Goal: Task Accomplishment & Management: Manage account settings

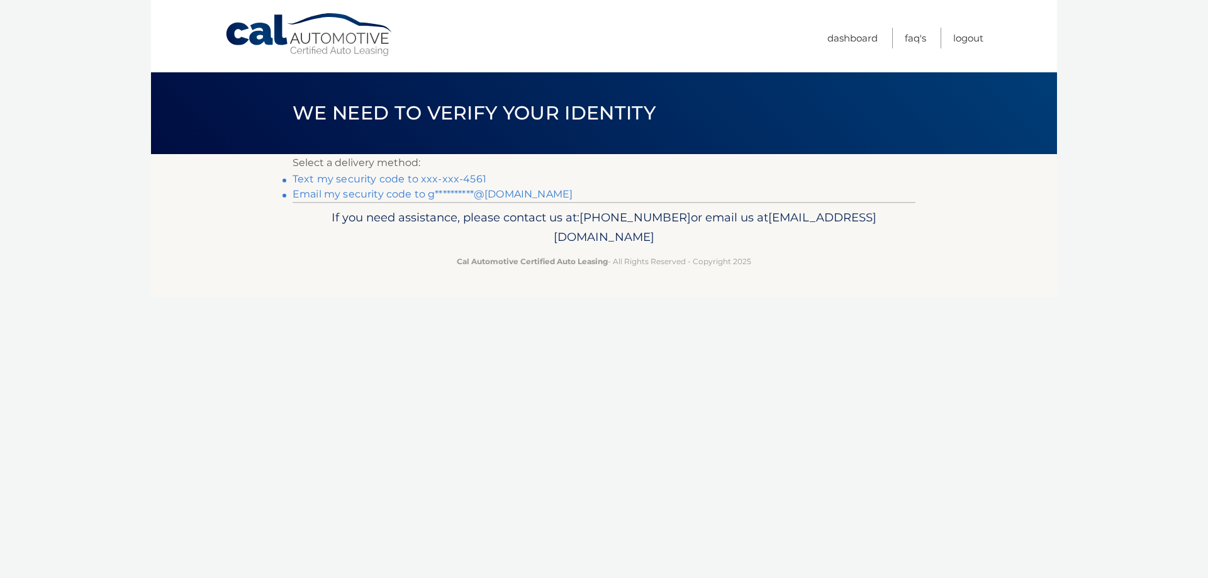
click at [392, 175] on link "Text my security code to xxx-xxx-4561" at bounding box center [390, 179] width 194 height 12
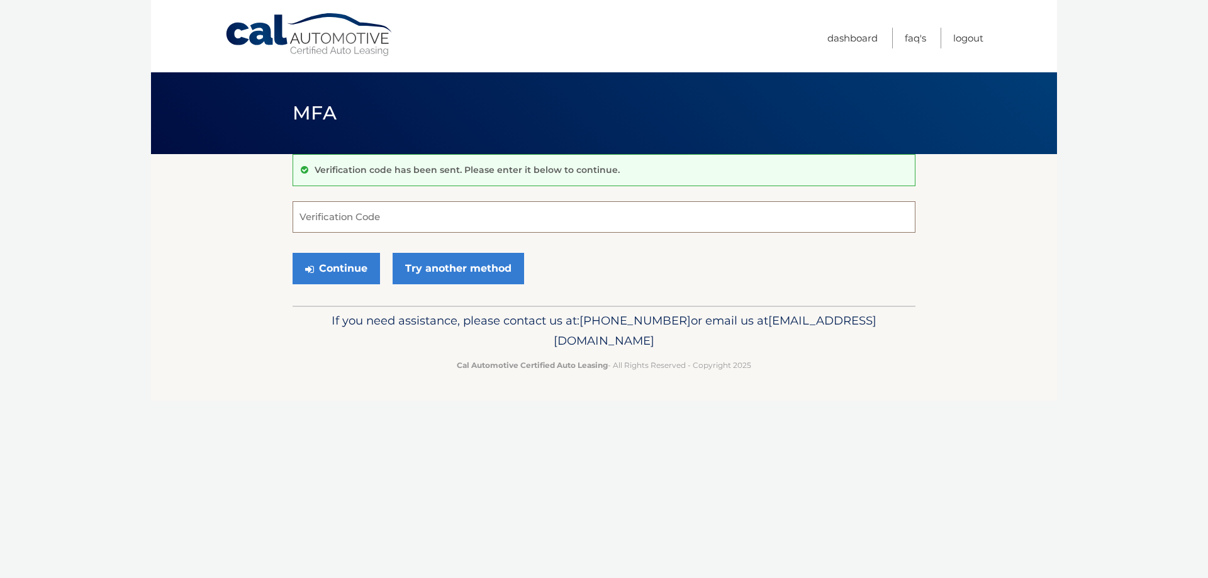
click at [363, 218] on input "Verification Code" at bounding box center [604, 216] width 623 height 31
type input "314758"
click at [340, 271] on button "Continue" at bounding box center [336, 268] width 87 height 31
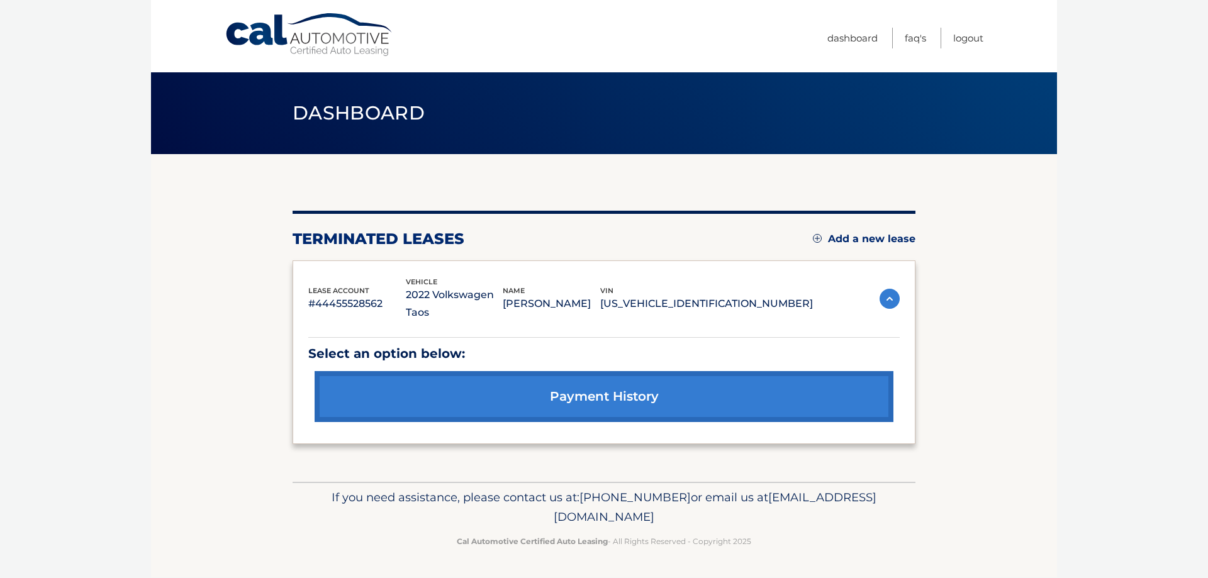
click at [830, 238] on link "Add a new lease" at bounding box center [864, 239] width 103 height 13
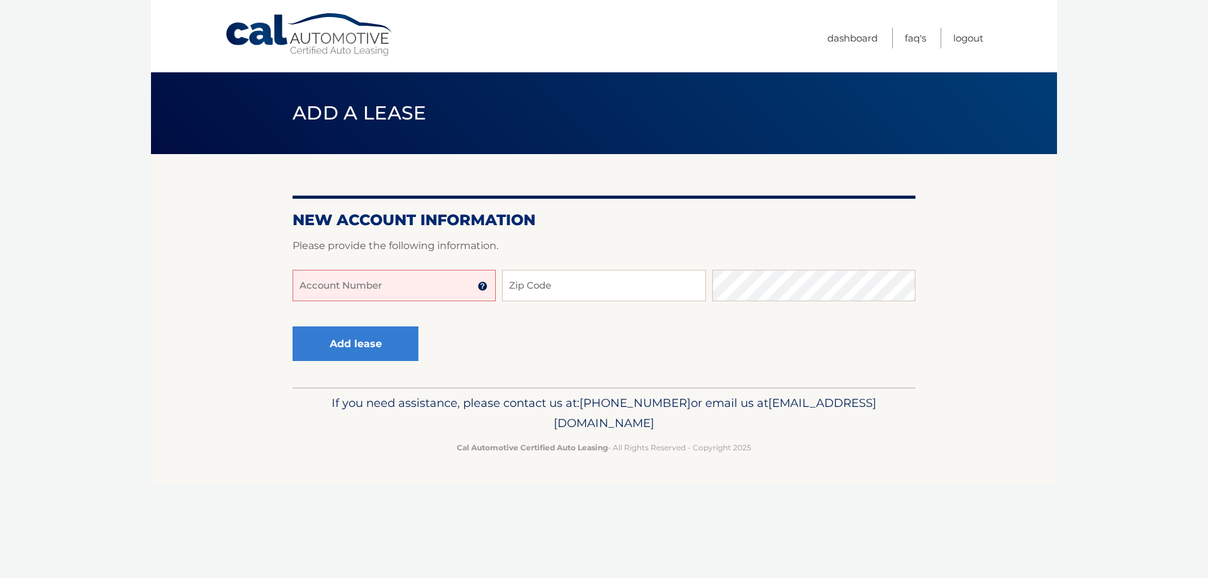
click at [408, 290] on input "Account Number" at bounding box center [394, 285] width 203 height 31
type input "44455995549"
click at [536, 288] on input "Zip Code" at bounding box center [603, 285] width 203 height 31
type input "33467"
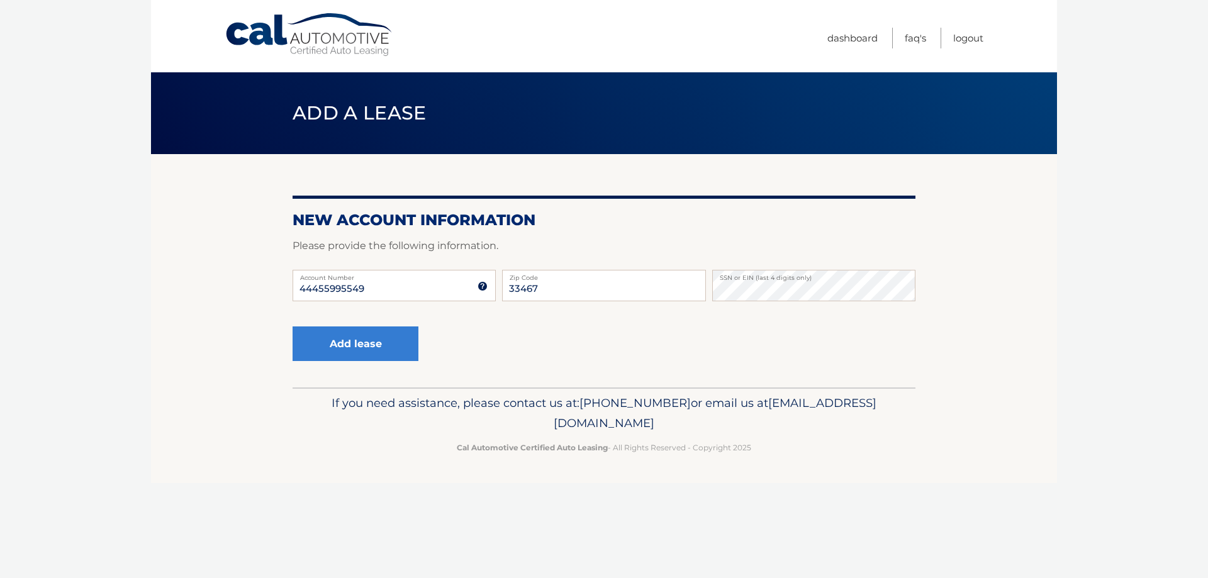
click at [547, 356] on div "Add lease" at bounding box center [604, 345] width 623 height 46
click at [376, 357] on button "Add lease" at bounding box center [356, 344] width 126 height 35
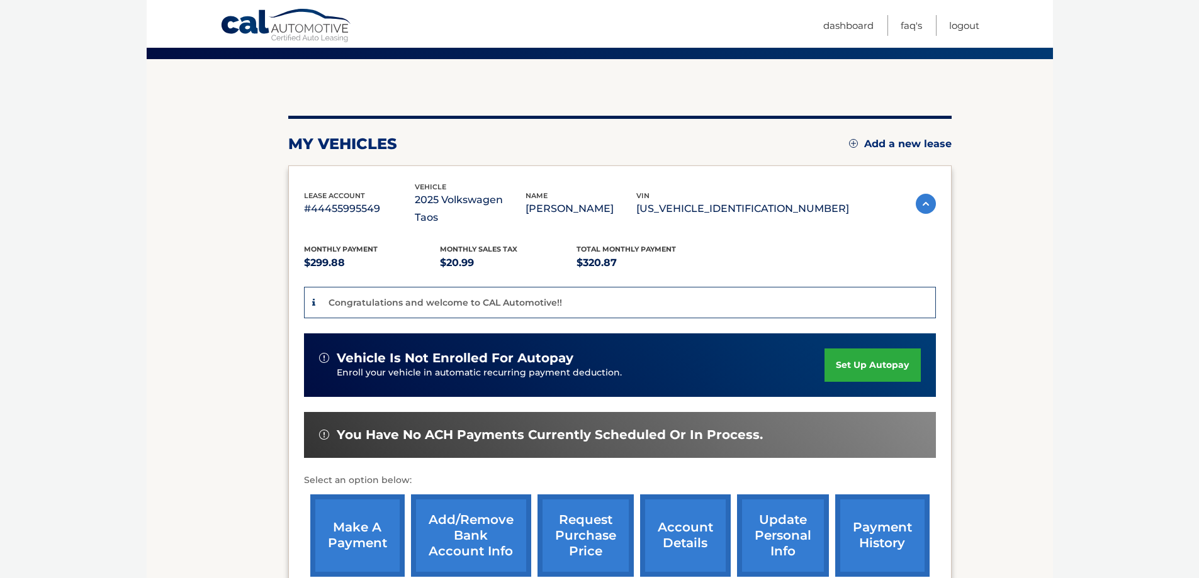
scroll to position [126, 0]
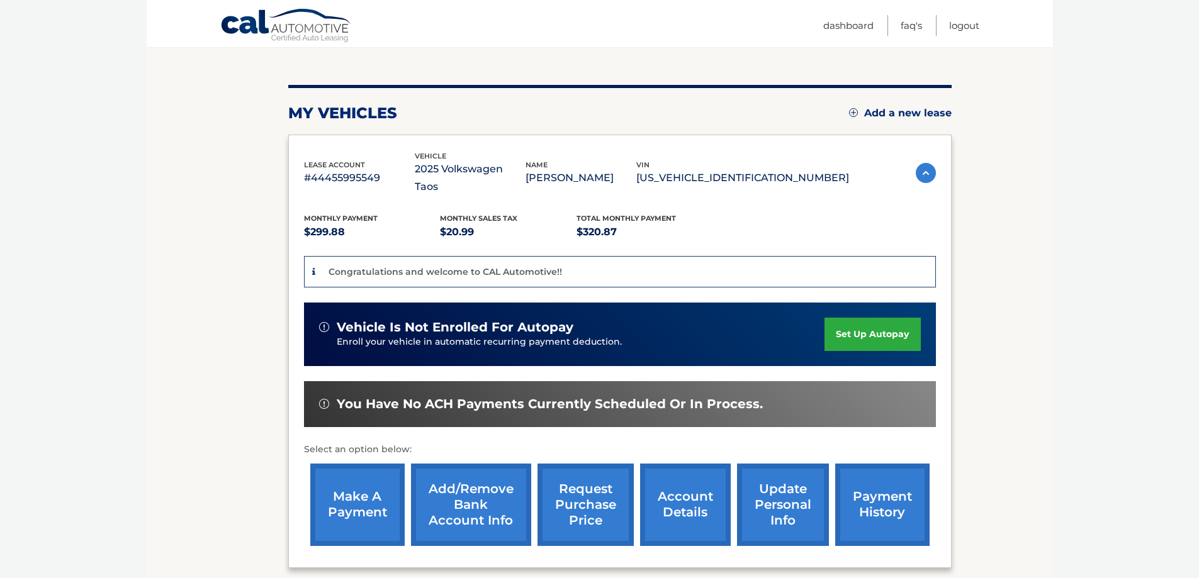
click at [855, 318] on link "set up autopay" at bounding box center [872, 334] width 96 height 33
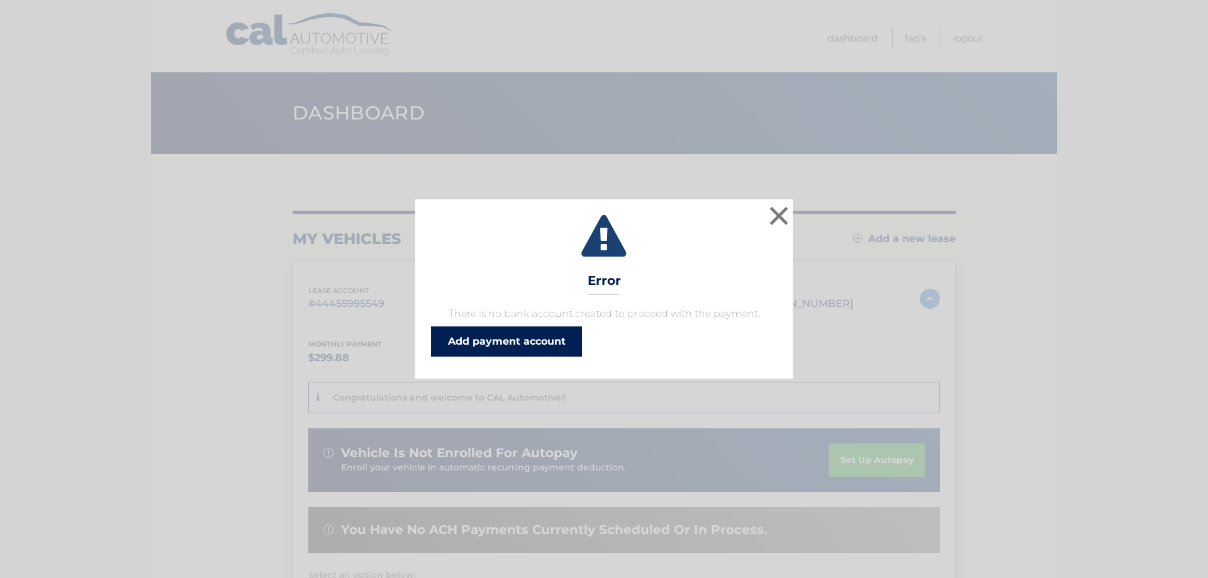
click at [532, 344] on link "Add payment account" at bounding box center [506, 342] width 151 height 30
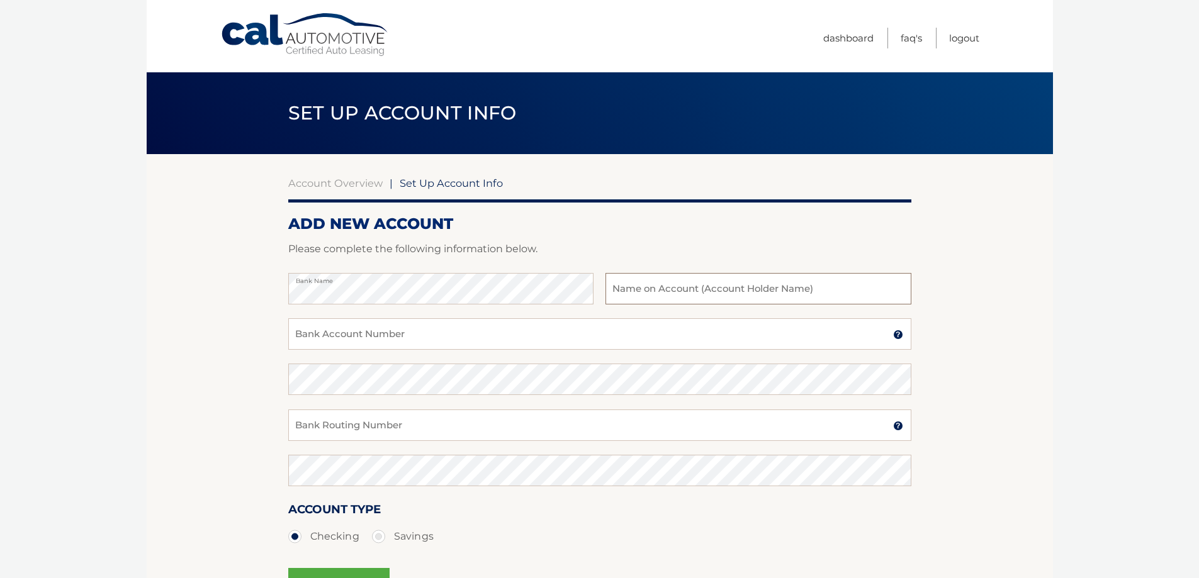
click at [661, 291] on input "text" at bounding box center [757, 288] width 305 height 31
type input "[PERSON_NAME]"
click at [659, 247] on p "Please complete the following information below." at bounding box center [599, 249] width 623 height 18
click at [449, 333] on input "Bank Account Number" at bounding box center [599, 333] width 623 height 31
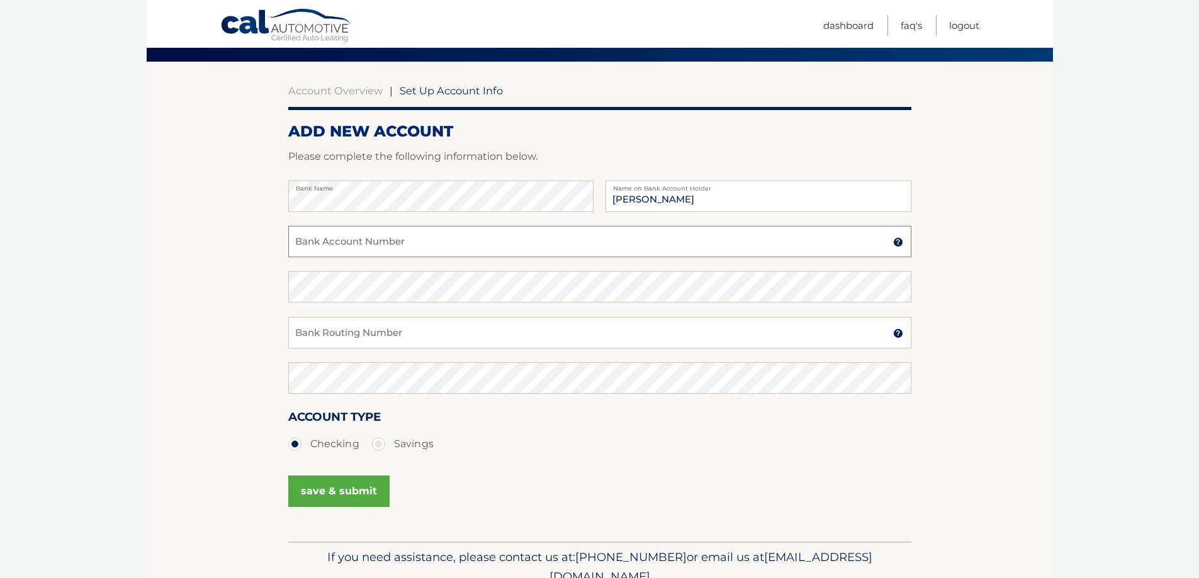
scroll to position [63, 0]
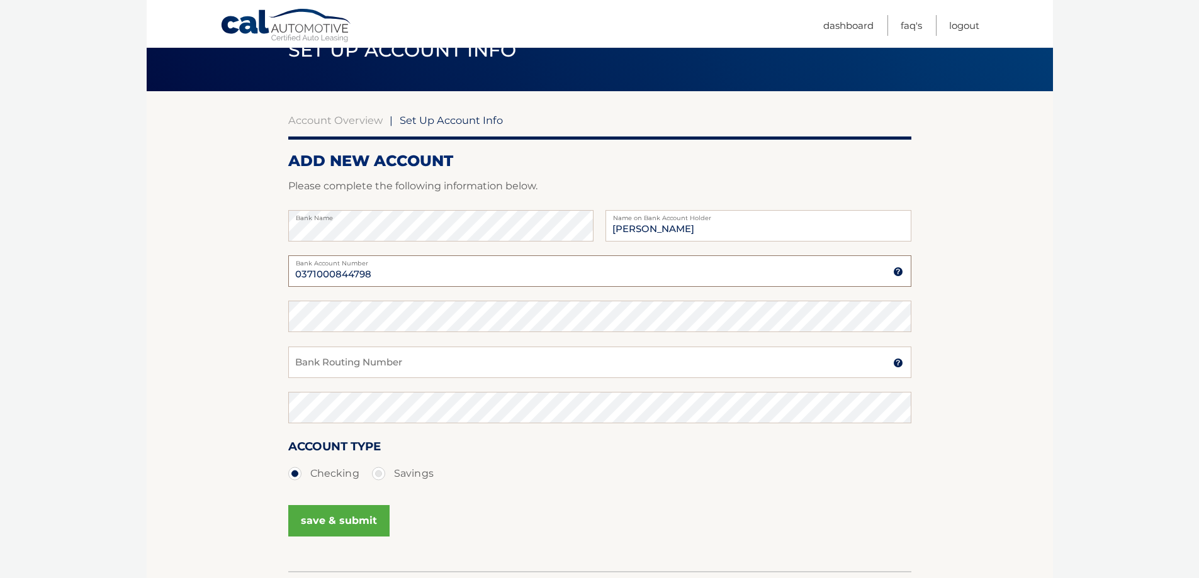
type input "0371000844798"
click at [233, 271] on section "Account Overview | Set Up Account Info ADD NEW ACCOUNT Please complete the foll…" at bounding box center [600, 331] width 906 height 480
click at [242, 330] on section "Account Overview | Set Up Account Info ADD NEW ACCOUNT Please complete the foll…" at bounding box center [600, 331] width 906 height 480
click at [328, 356] on input "Bank Routing Number" at bounding box center [599, 362] width 623 height 31
type input "063102152"
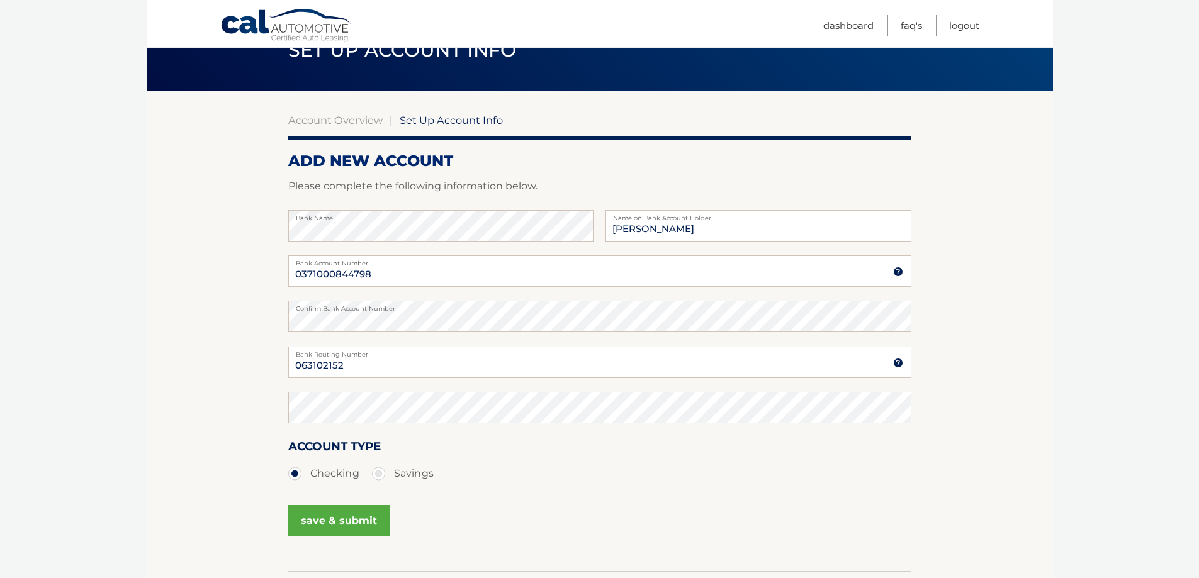
click at [192, 358] on section "Account Overview | Set Up Account Info ADD NEW ACCOUNT Please complete the foll…" at bounding box center [600, 331] width 906 height 480
click at [223, 417] on section "Account Overview | Set Up Account Info ADD NEW ACCOUNT Please complete the foll…" at bounding box center [600, 331] width 906 height 480
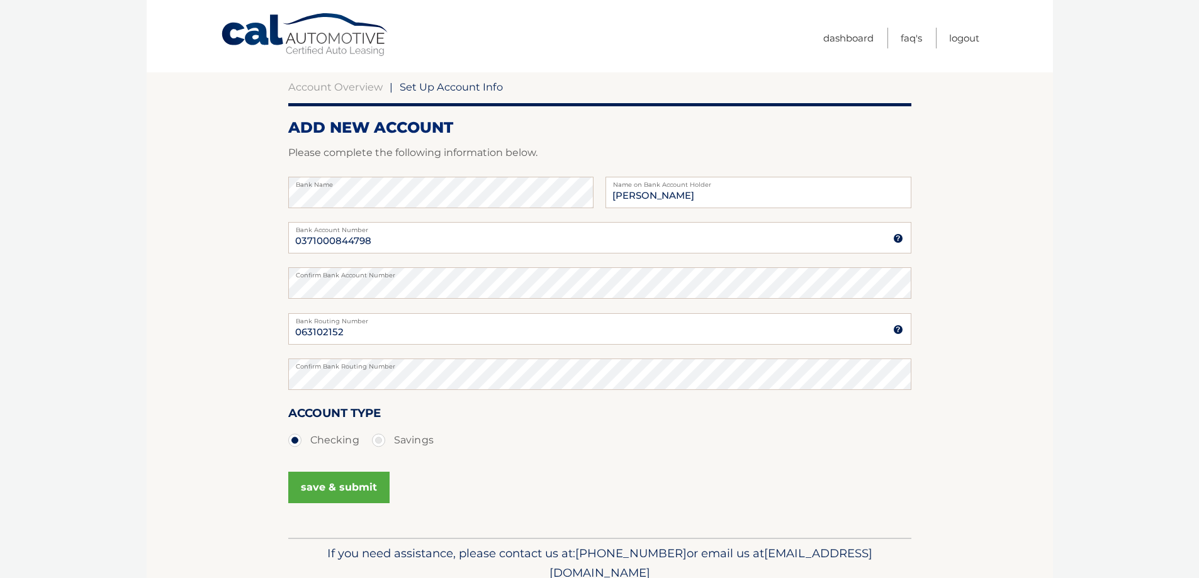
scroll to position [26, 0]
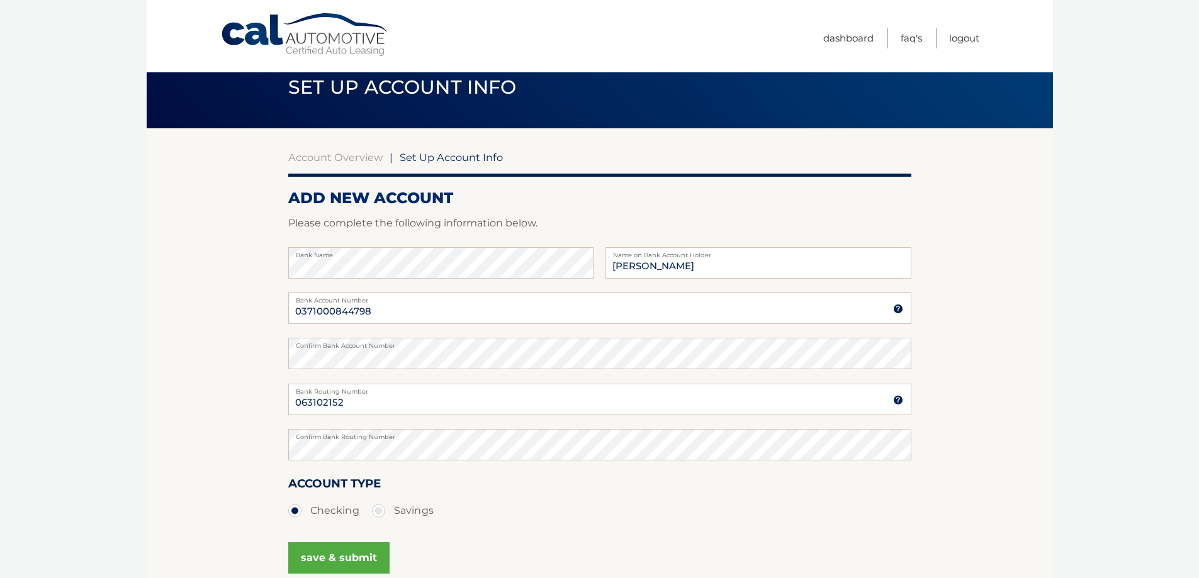
click at [342, 557] on button "save & submit" at bounding box center [338, 557] width 101 height 31
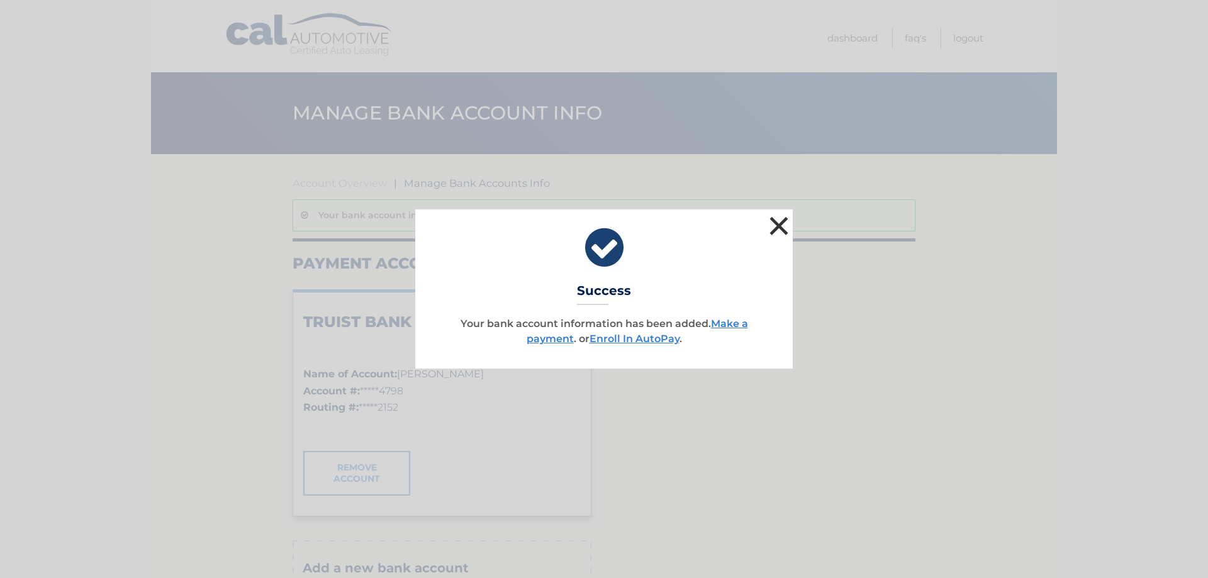
click at [785, 226] on button "×" at bounding box center [778, 225] width 25 height 25
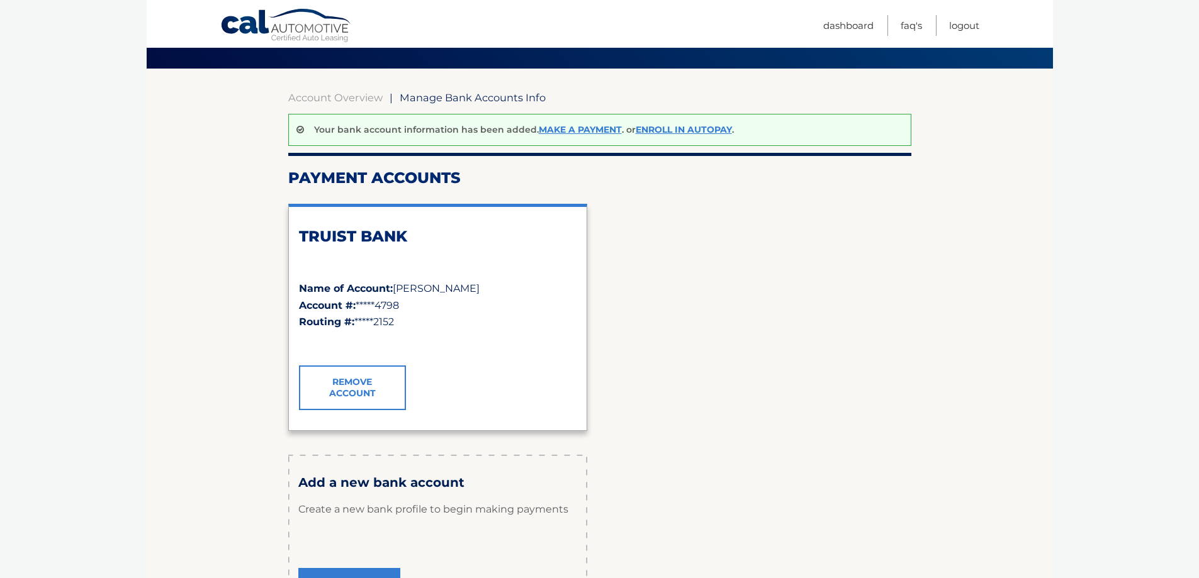
scroll to position [63, 0]
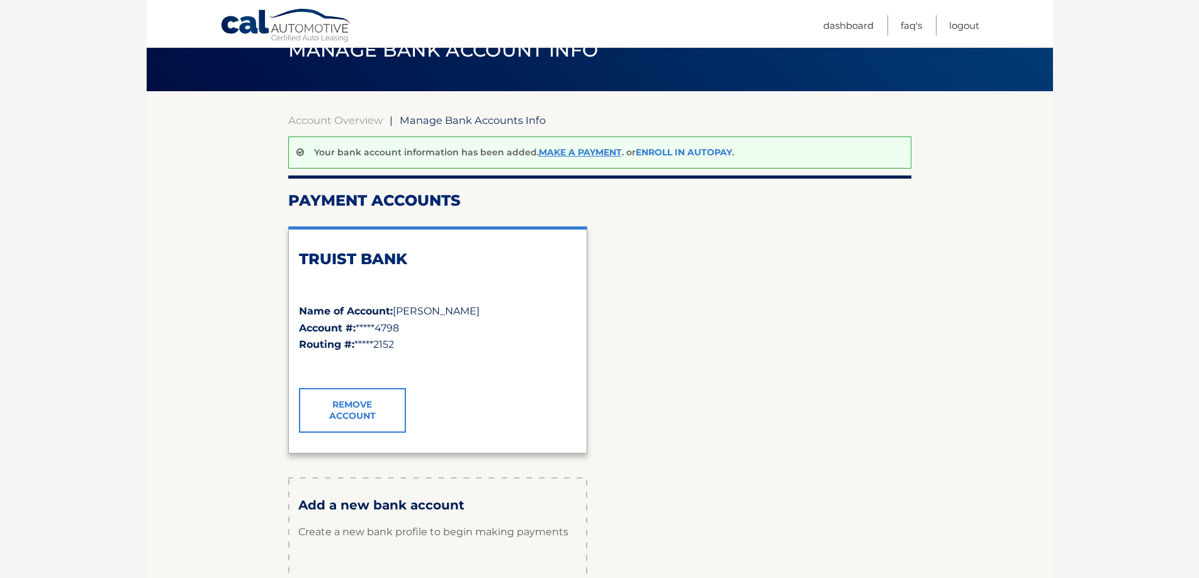
click at [686, 153] on link "Enroll In AutoPay" at bounding box center [683, 152] width 96 height 11
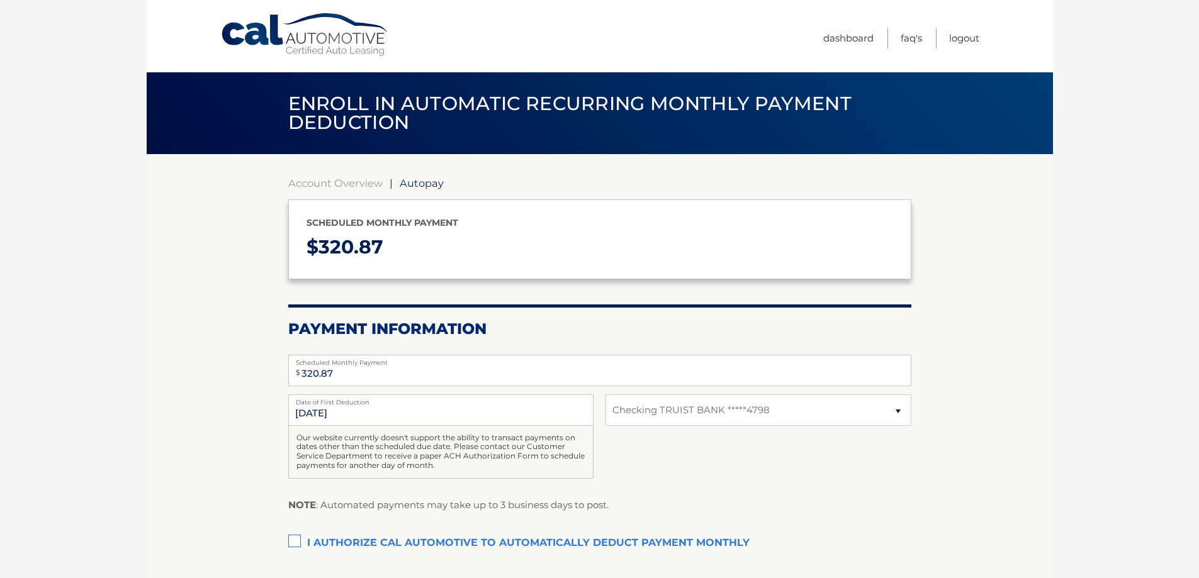
select select "NDEwOGRlZDItZWI5Yi00MWVmLTllMTUtMjM5N2YzZGVhZjcy"
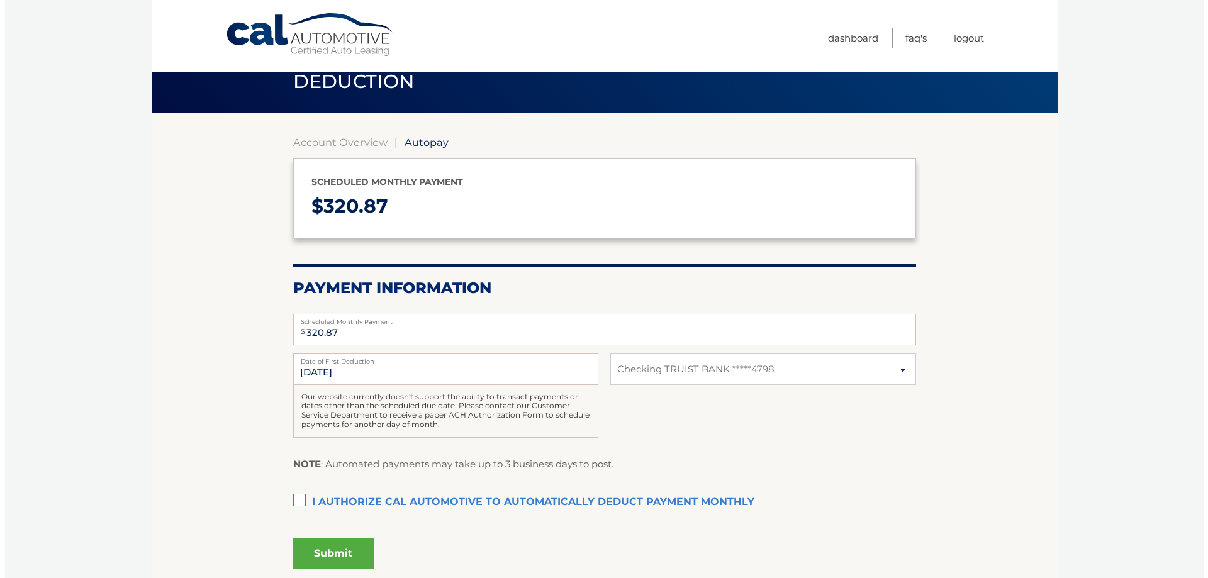
scroll to position [63, 0]
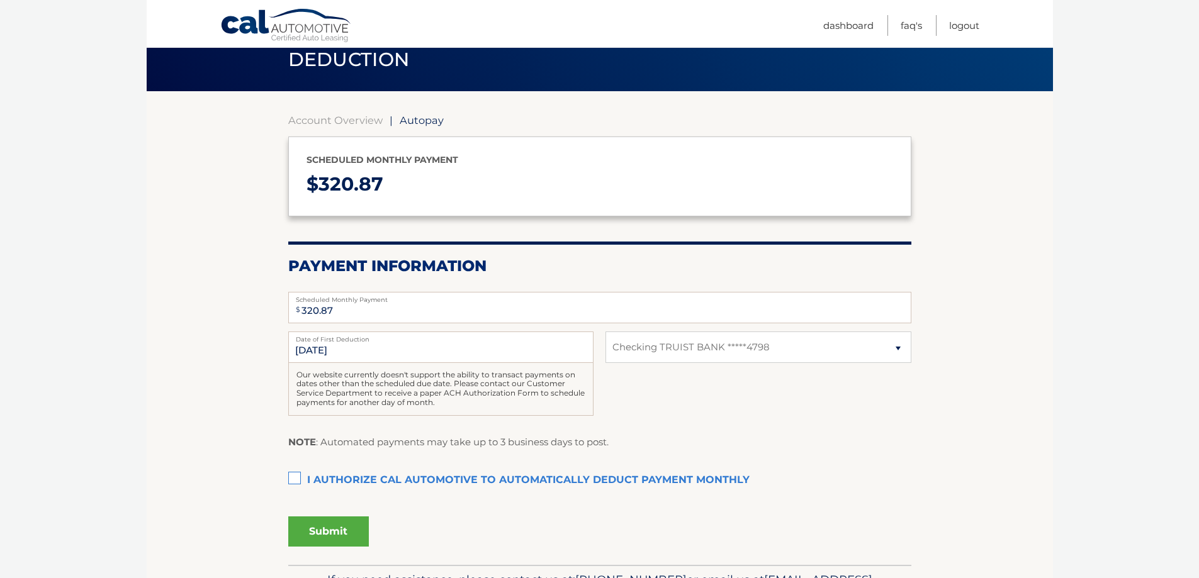
click at [291, 479] on label "I authorize cal automotive to automatically deduct payment monthly This checkbo…" at bounding box center [599, 480] width 623 height 25
click at [0, 0] on input "I authorize cal automotive to automatically deduct payment monthly This checkbo…" at bounding box center [0, 0] width 0 height 0
click at [337, 528] on button "Submit" at bounding box center [328, 532] width 81 height 30
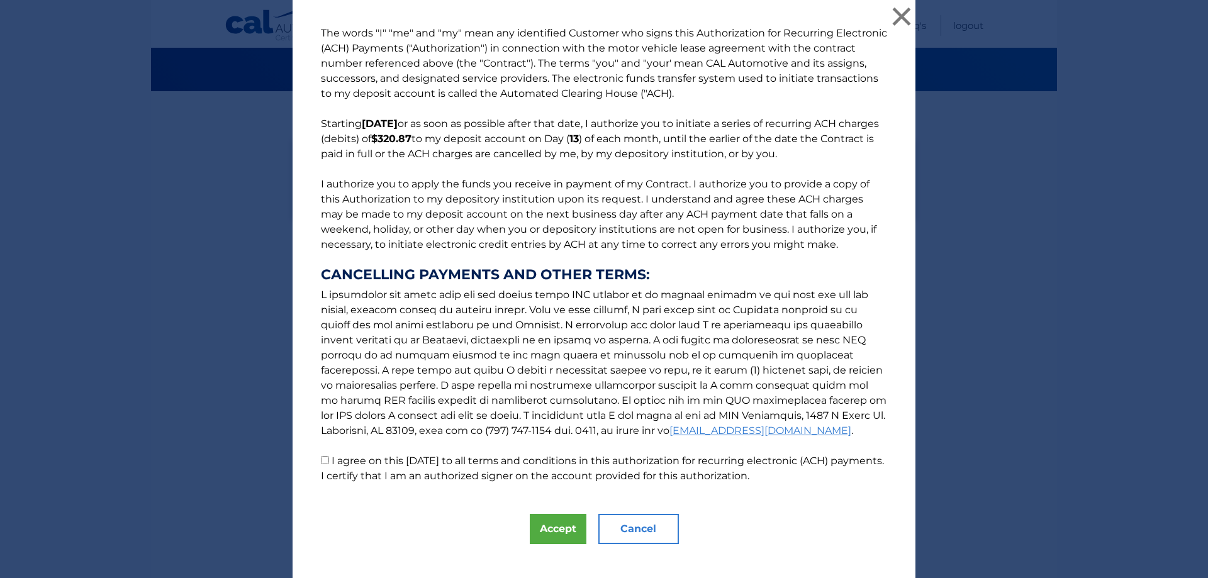
click at [321, 458] on input "I agree on this [DATE] to all terms and conditions in this authorization for re…" at bounding box center [325, 460] width 8 height 8
checkbox input "true"
click at [545, 518] on button "Accept" at bounding box center [558, 529] width 57 height 30
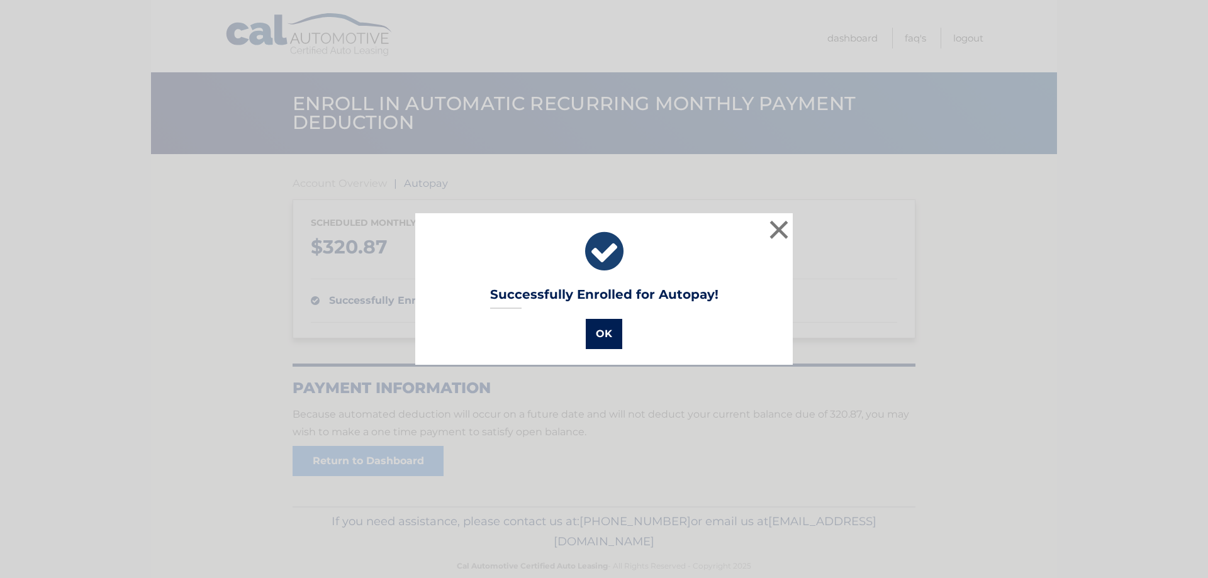
click at [603, 340] on button "OK" at bounding box center [604, 334] width 36 height 30
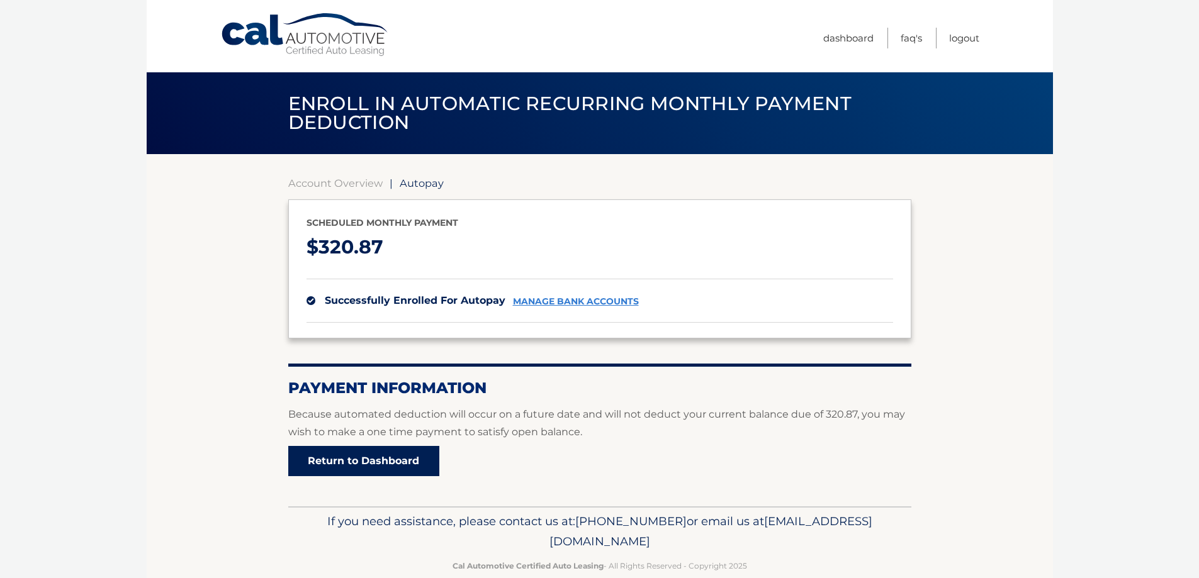
click at [433, 455] on link "Return to Dashboard" at bounding box center [363, 461] width 151 height 30
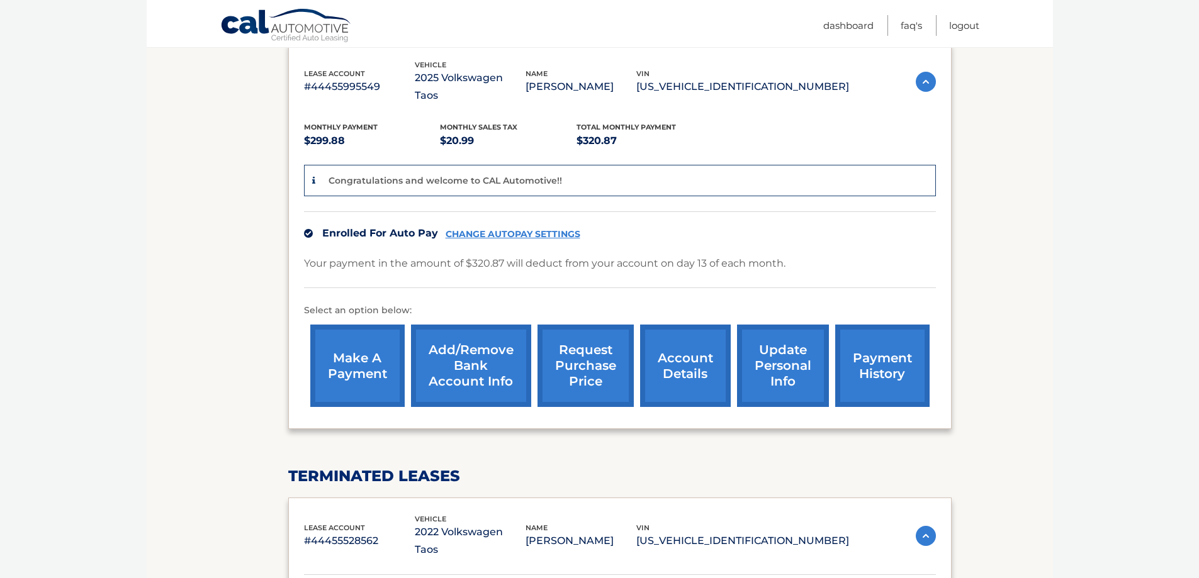
scroll to position [406, 0]
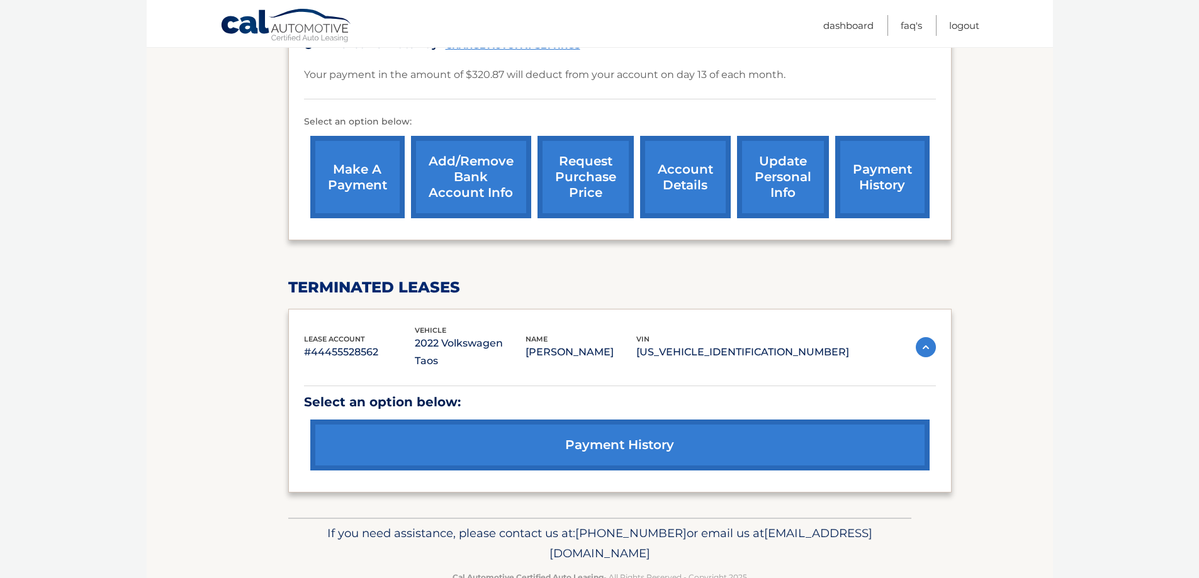
click at [440, 422] on link "payment history" at bounding box center [619, 445] width 619 height 51
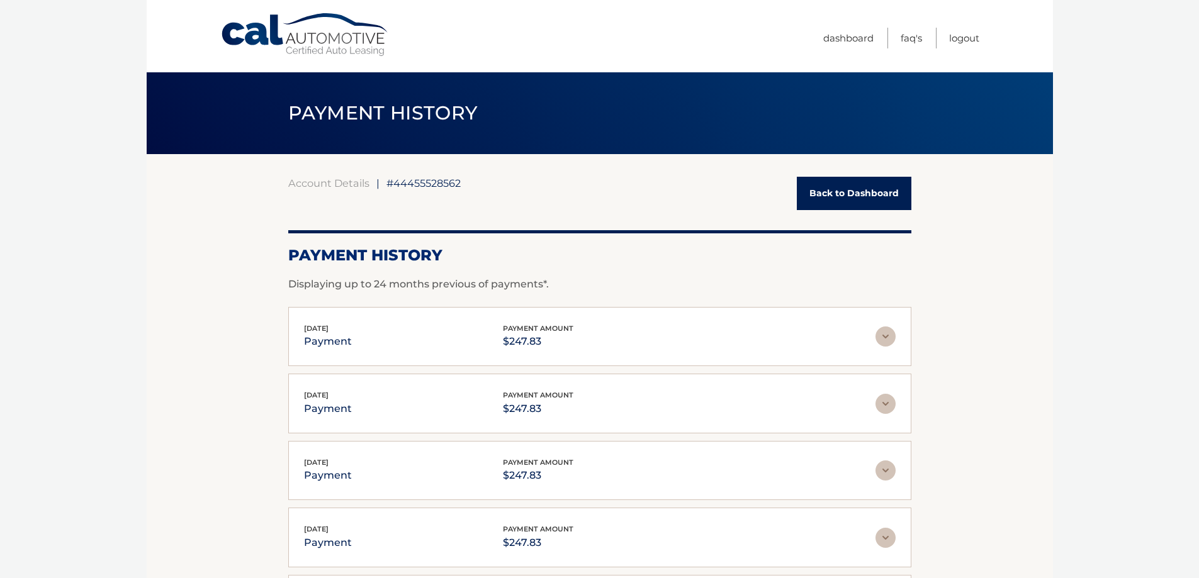
click at [866, 191] on link "Back to Dashboard" at bounding box center [854, 193] width 115 height 33
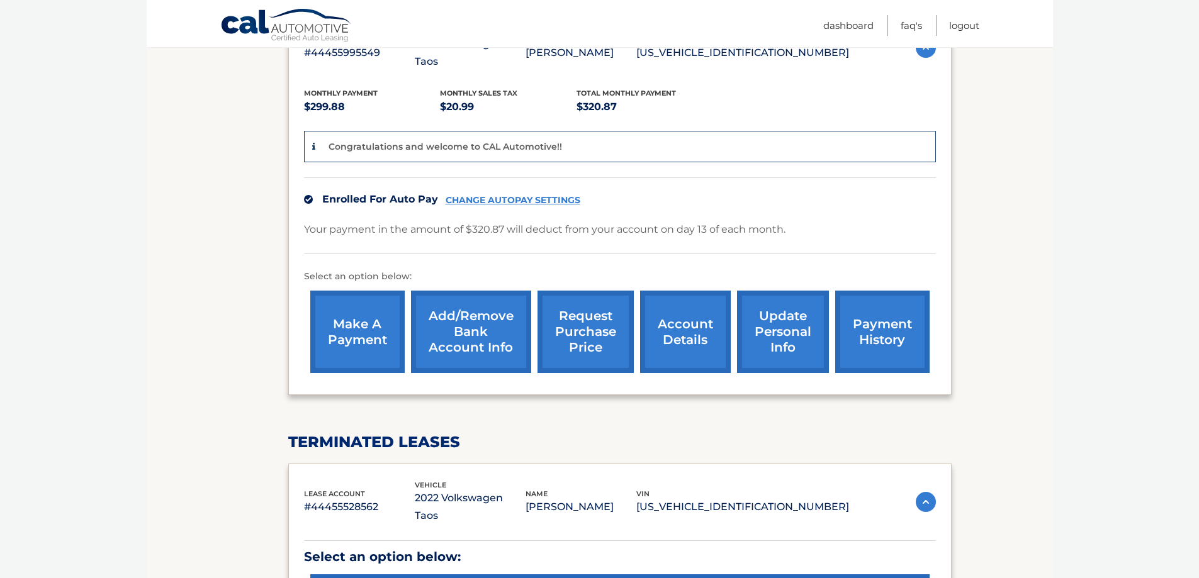
scroll to position [252, 0]
click at [672, 317] on link "account details" at bounding box center [685, 331] width 91 height 82
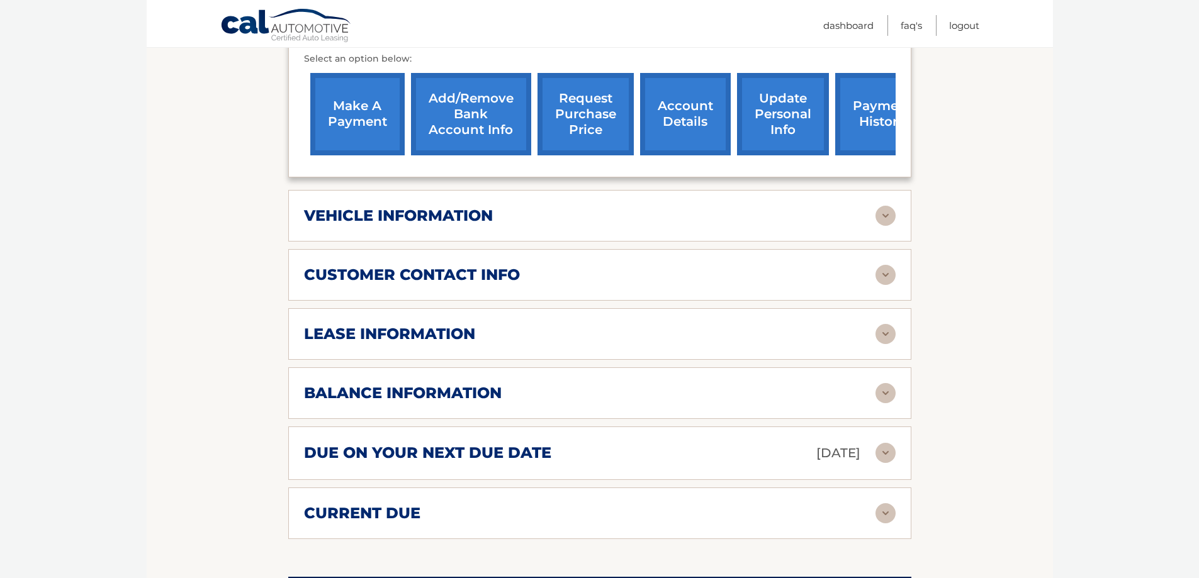
scroll to position [503, 0]
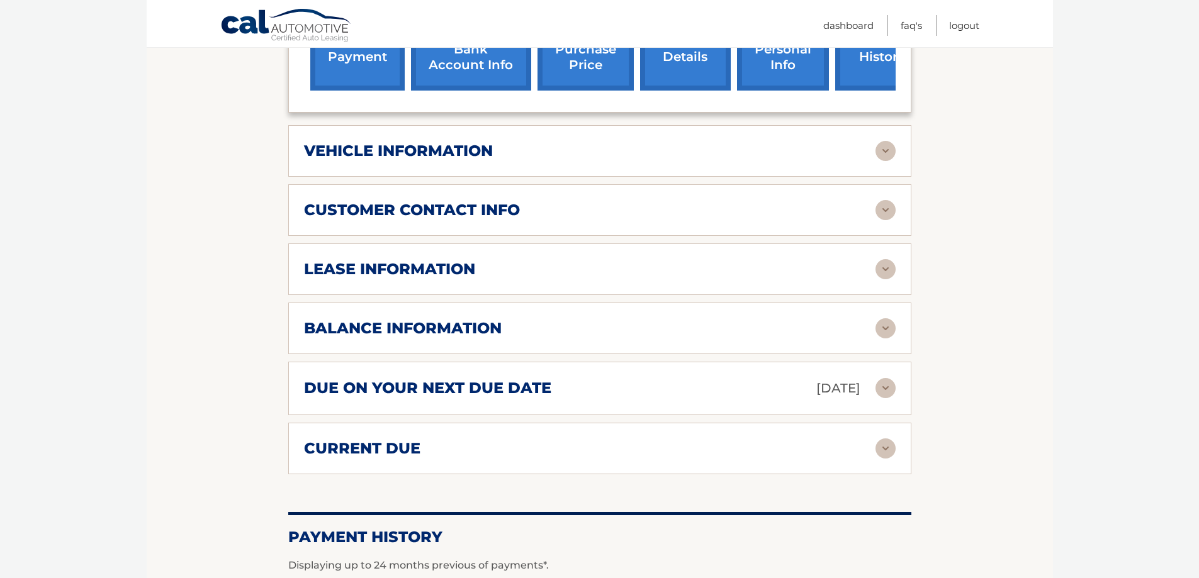
click at [886, 378] on img at bounding box center [885, 388] width 20 height 20
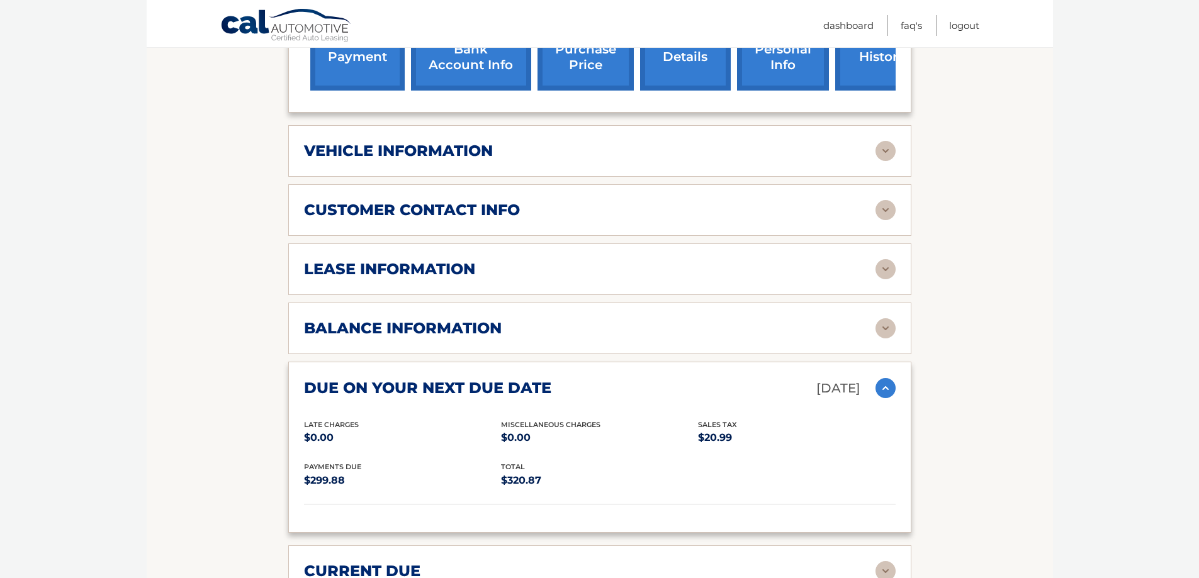
click at [892, 378] on img at bounding box center [885, 388] width 20 height 20
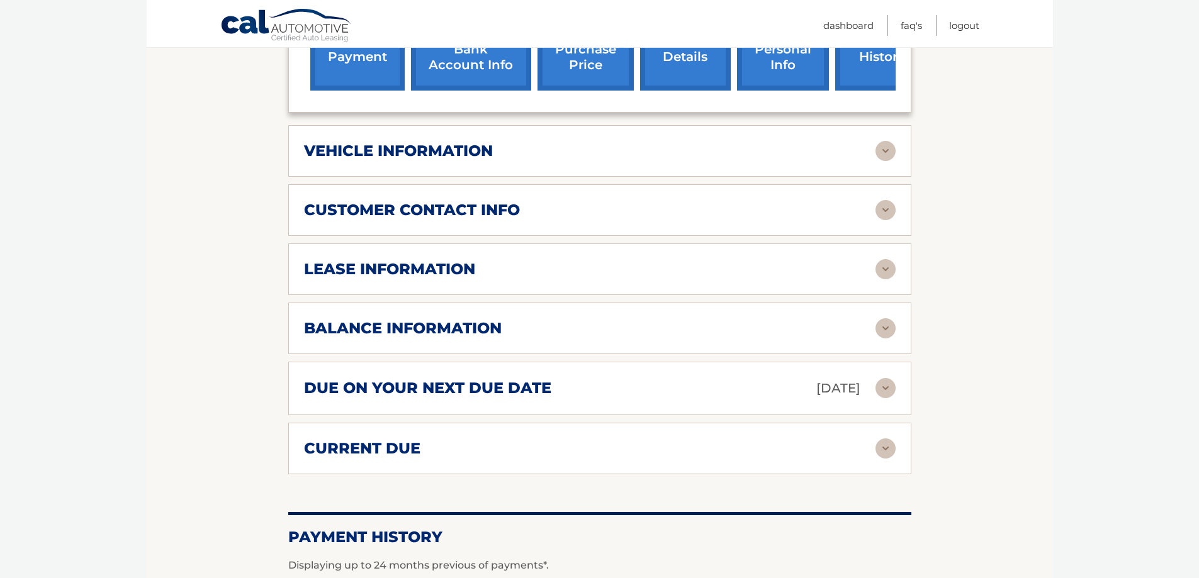
click at [888, 439] on img at bounding box center [885, 449] width 20 height 20
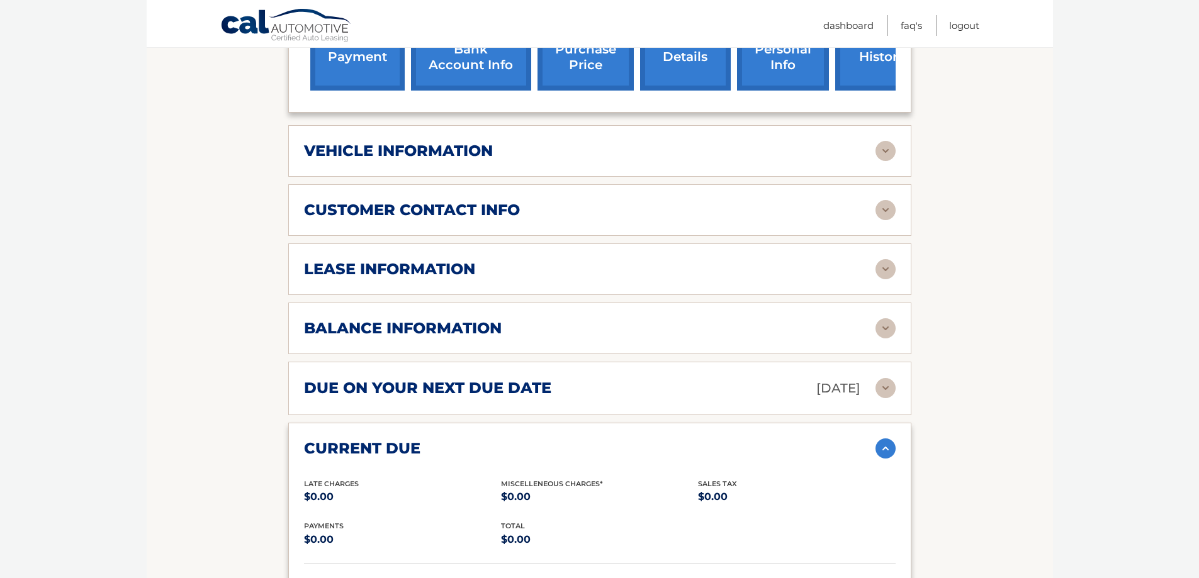
click at [884, 439] on img at bounding box center [885, 449] width 20 height 20
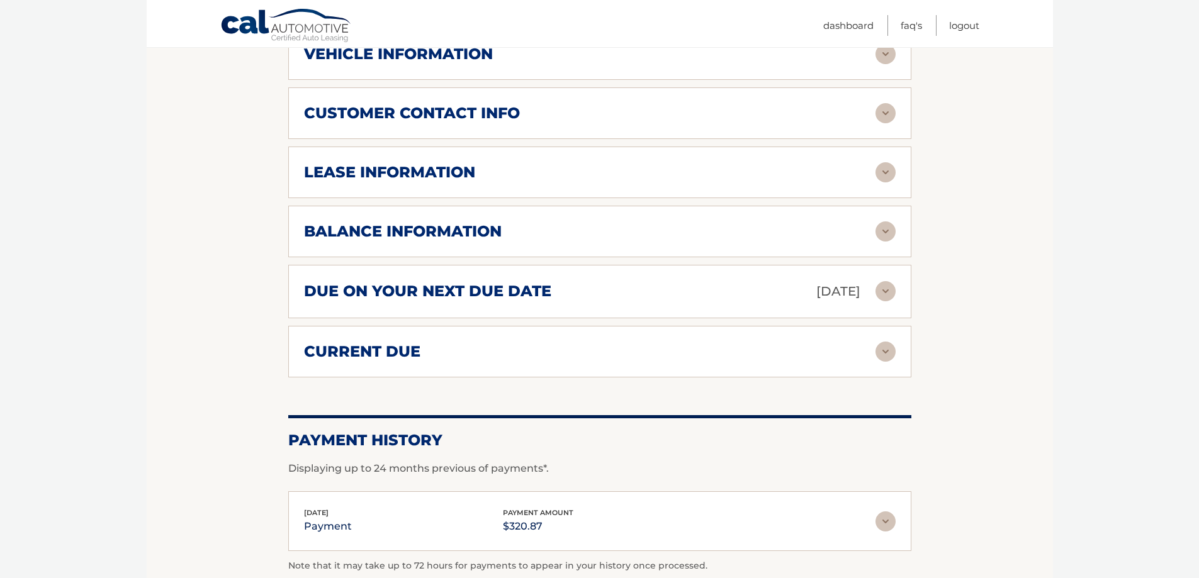
scroll to position [692, 0]
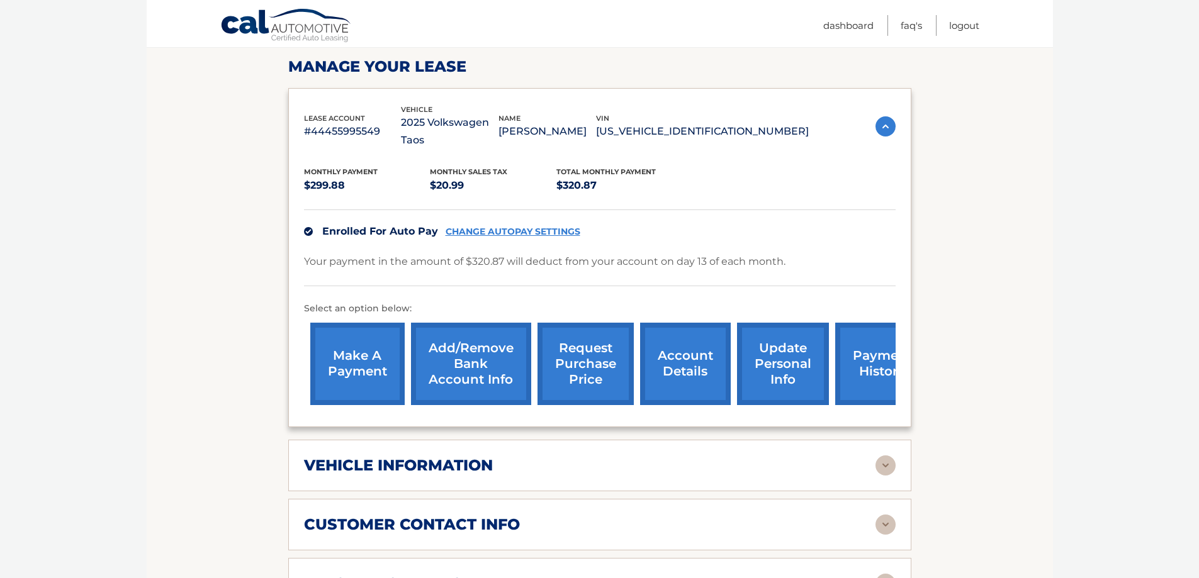
scroll to position [0, 0]
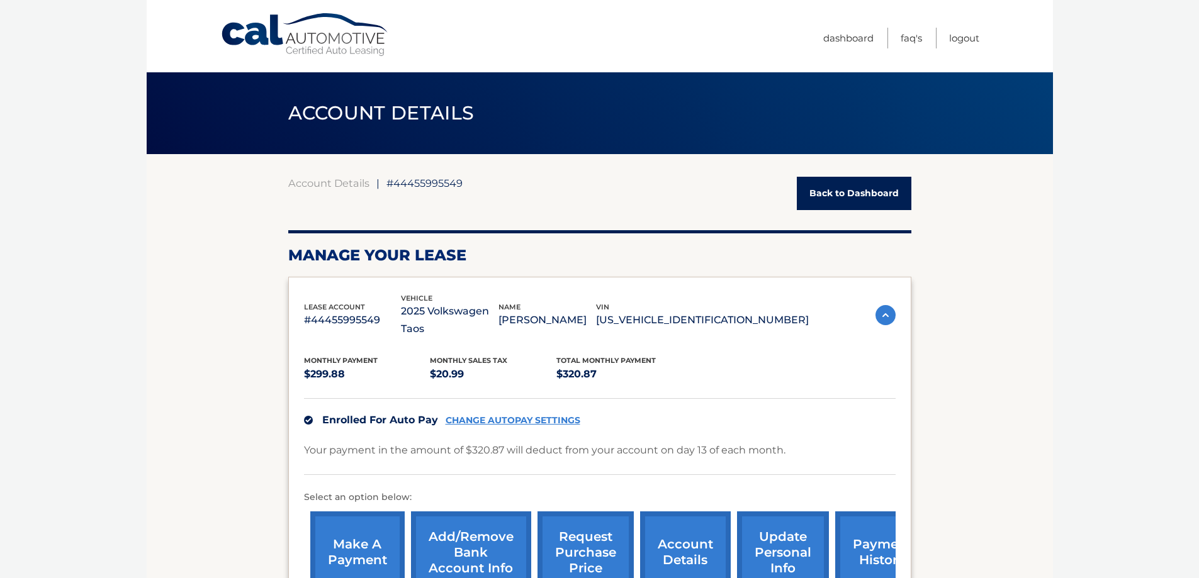
click at [856, 198] on link "Back to Dashboard" at bounding box center [854, 193] width 115 height 33
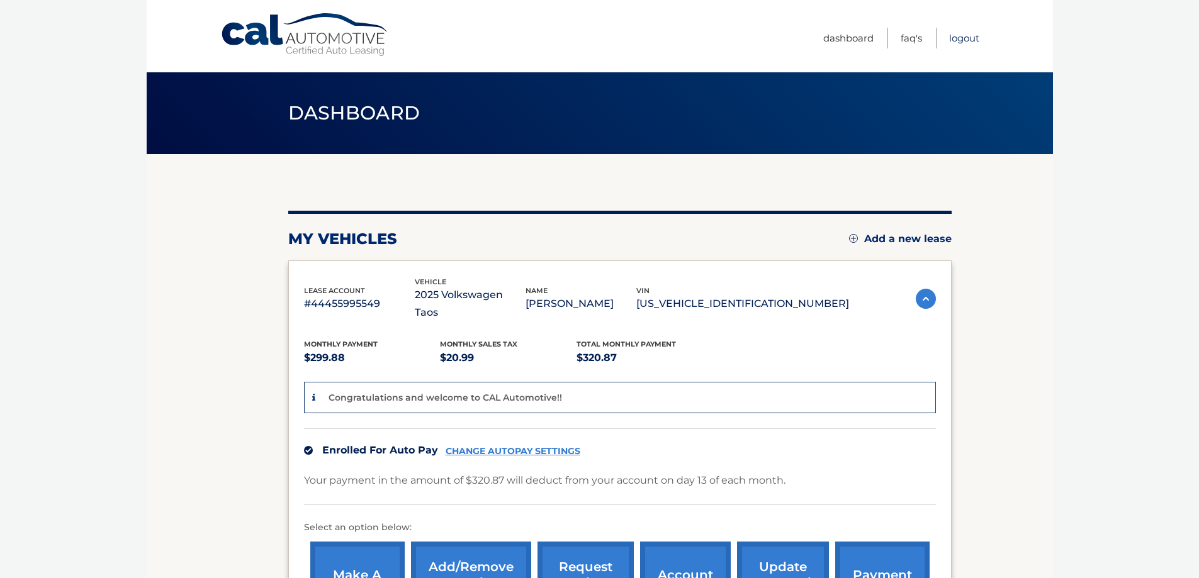
click at [968, 41] on link "Logout" at bounding box center [964, 38] width 30 height 21
